Goal: Leave review/rating: Share an evaluation or opinion about a product, service, or content

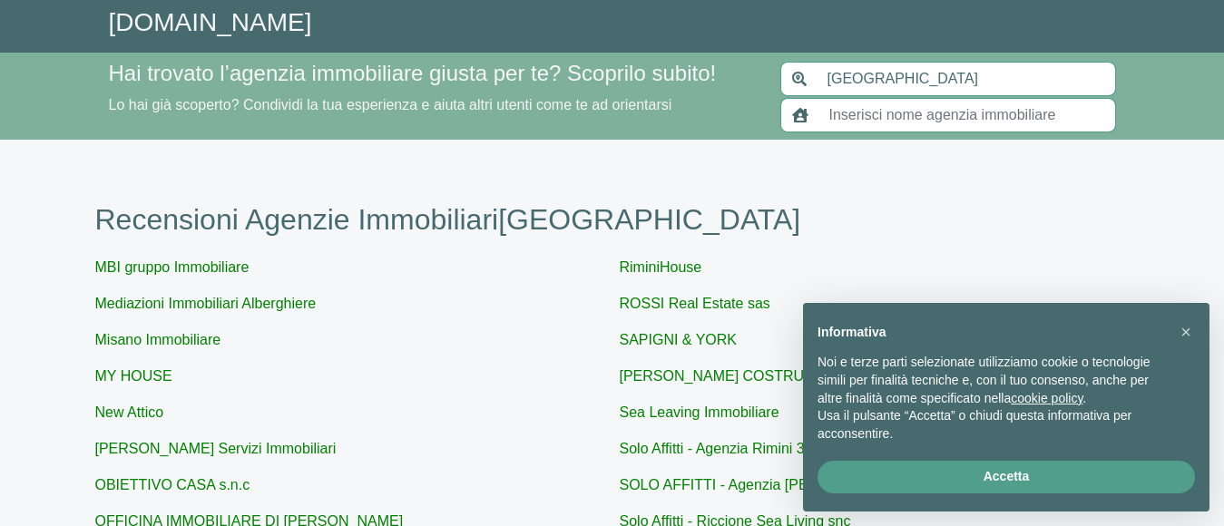
click at [673, 449] on link "Solo Affitti - Agenzia Rimini 3" at bounding box center [712, 448] width 185 height 15
type input "Solo Affitti - Agenzia Rimini 3"
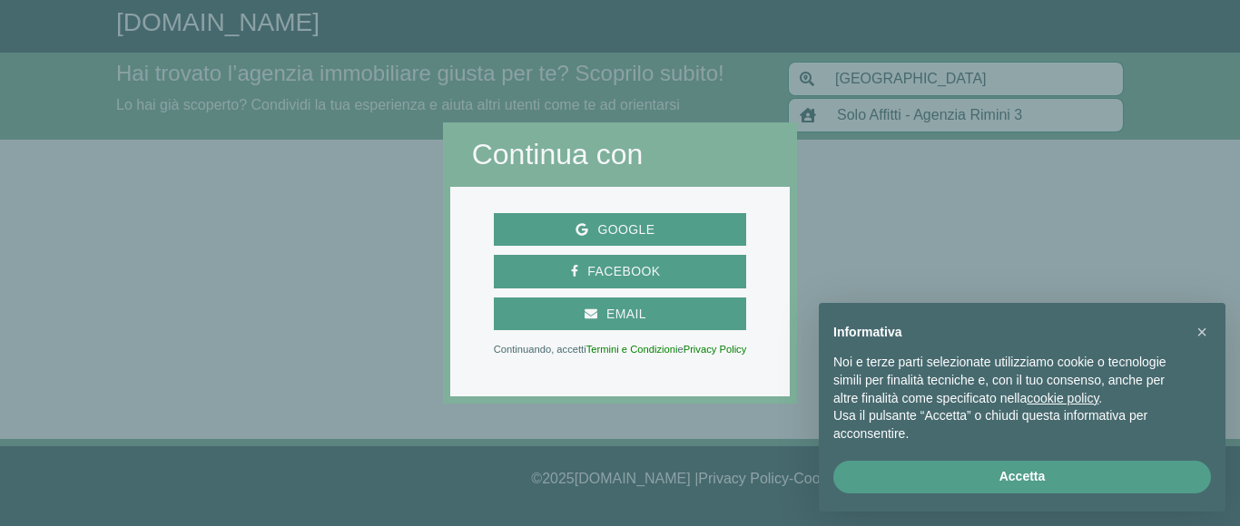
click at [920, 121] on div at bounding box center [1018, 263] width 443 height 526
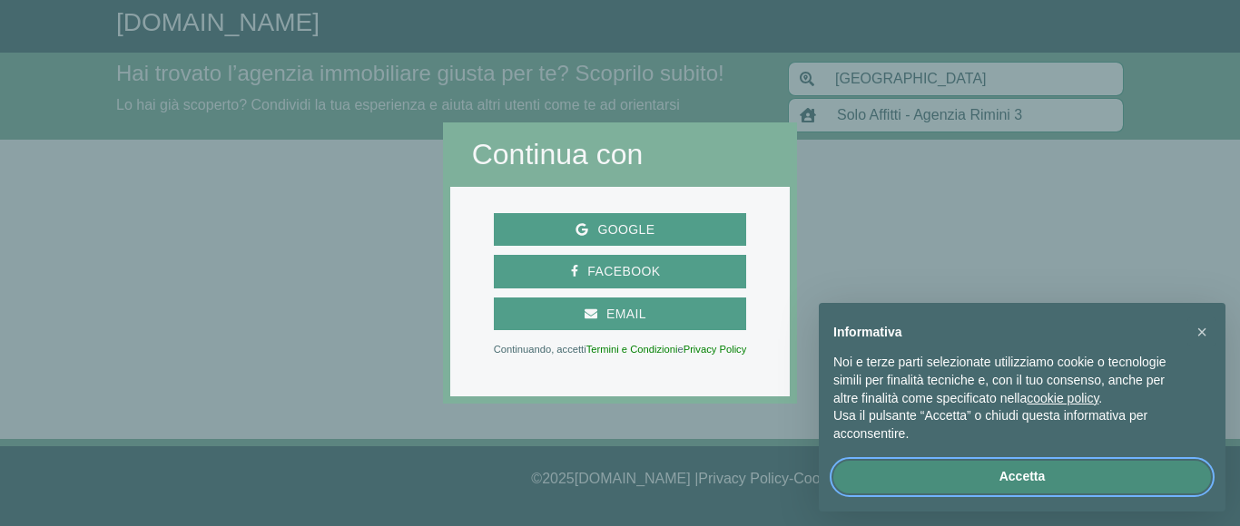
click at [1015, 470] on button "Accetta" at bounding box center [1021, 477] width 377 height 33
